Goal: Manage account settings

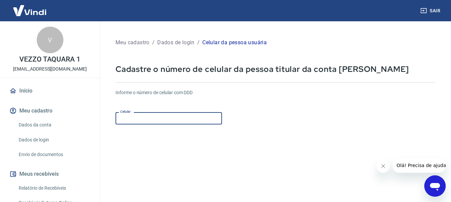
click at [135, 119] on input "Celular" at bounding box center [168, 118] width 106 height 12
type input "[PHONE_NUMBER]"
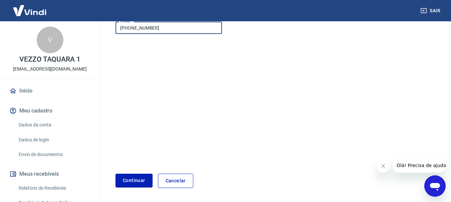
scroll to position [113, 0]
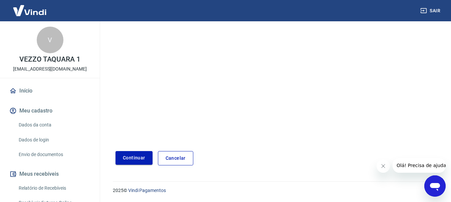
click at [137, 157] on button "Continuar" at bounding box center [133, 158] width 37 height 14
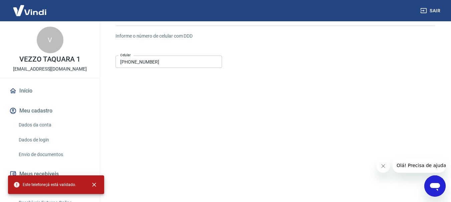
scroll to position [0, 0]
